Goal: Check status: Check status

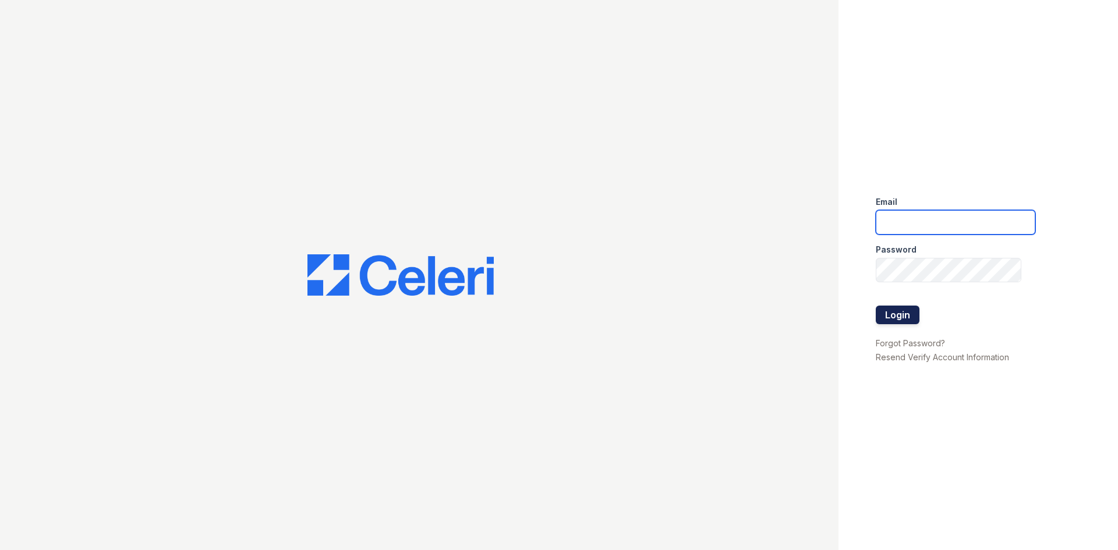
type input "[DOMAIN_NAME][EMAIL_ADDRESS][DOMAIN_NAME]"
click at [913, 315] on button "Login" at bounding box center [898, 315] width 44 height 19
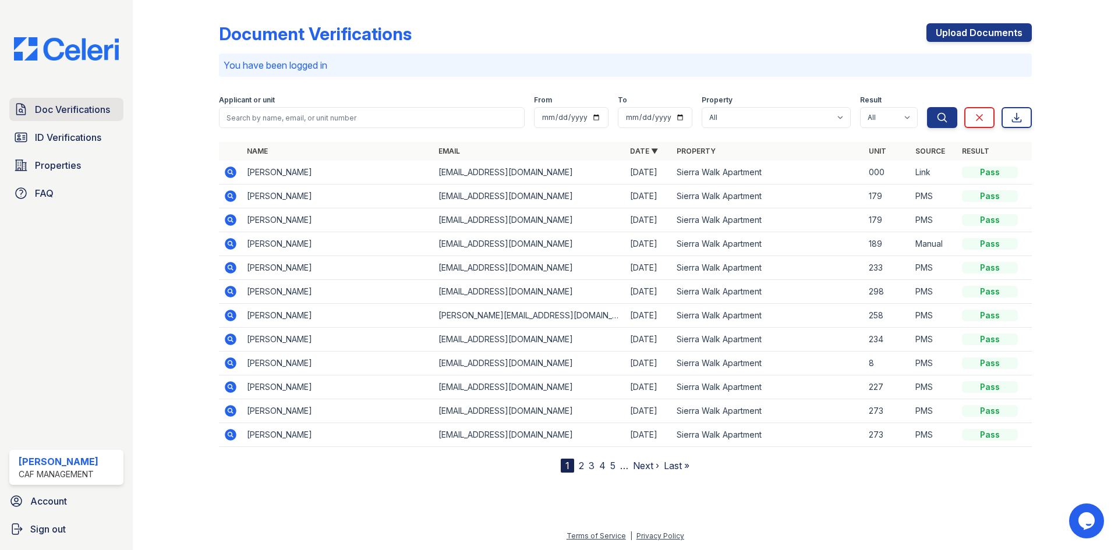
click at [59, 116] on span "Doc Verifications" at bounding box center [72, 110] width 75 height 14
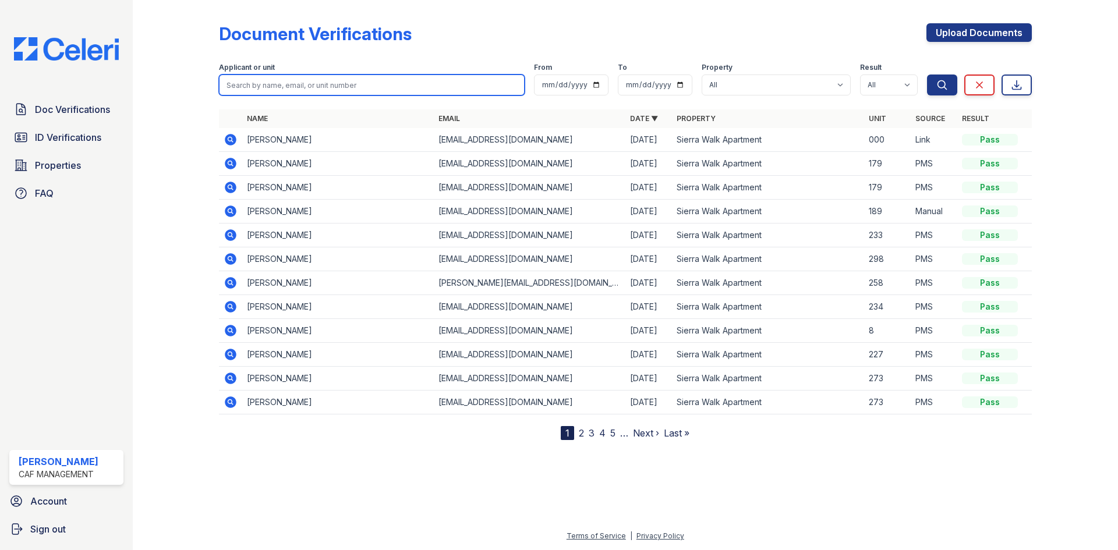
click at [308, 85] on input "search" at bounding box center [372, 85] width 306 height 21
type input "sonia"
click at [927, 75] on button "Search" at bounding box center [942, 85] width 30 height 21
